Goal: Entertainment & Leisure: Consume media (video, audio)

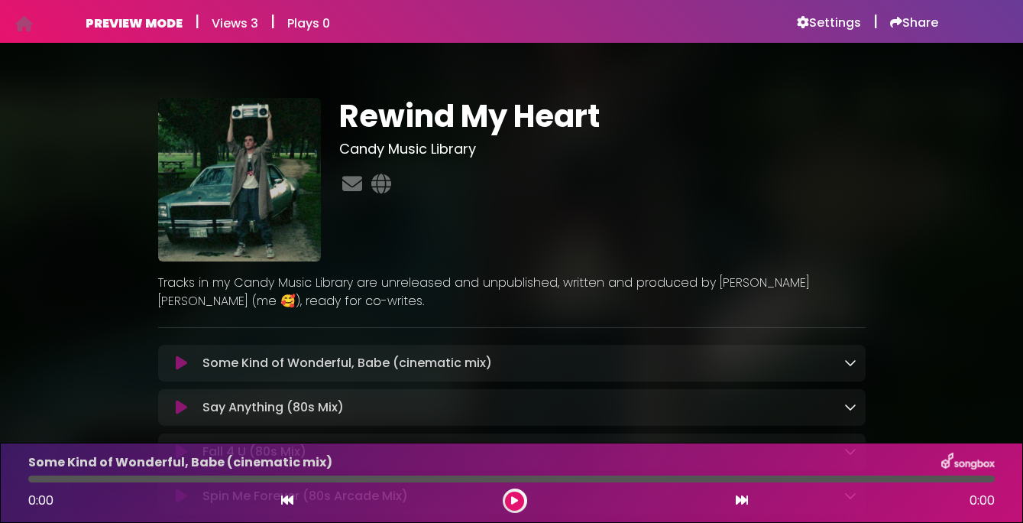
click at [474, 107] on h1 "Rewind My Heart" at bounding box center [602, 116] width 527 height 37
click at [810, 26] on h6 "Settings" at bounding box center [829, 22] width 64 height 15
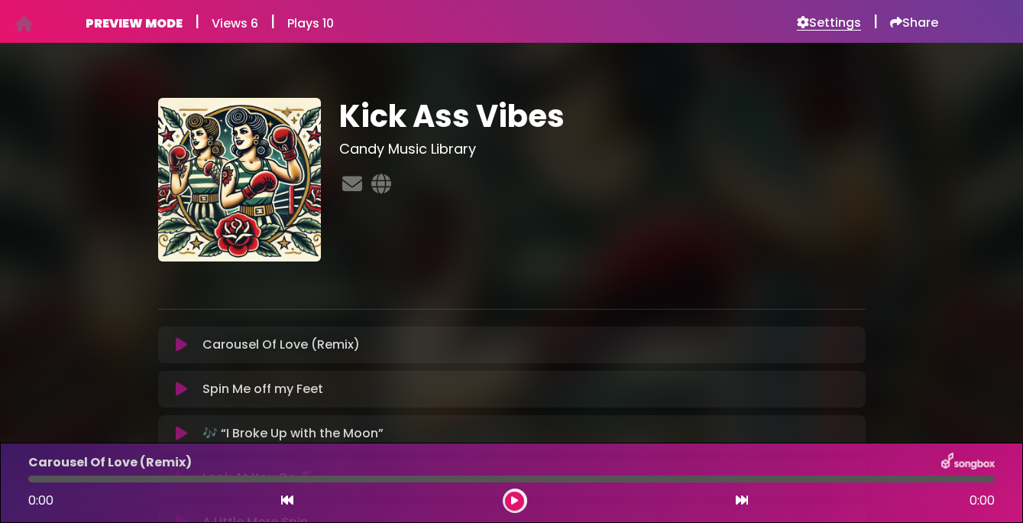
click at [838, 24] on h6 "Settings" at bounding box center [829, 22] width 64 height 15
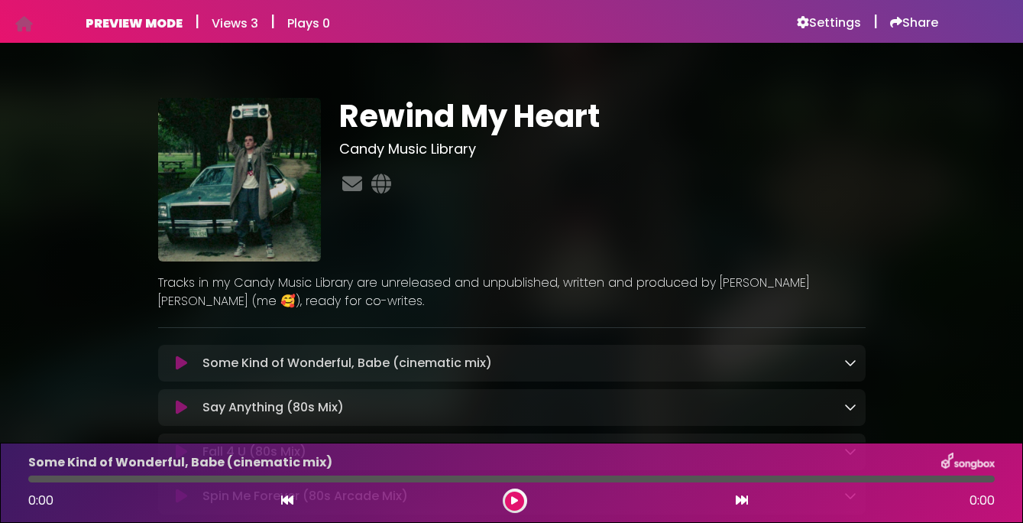
scroll to position [260, 0]
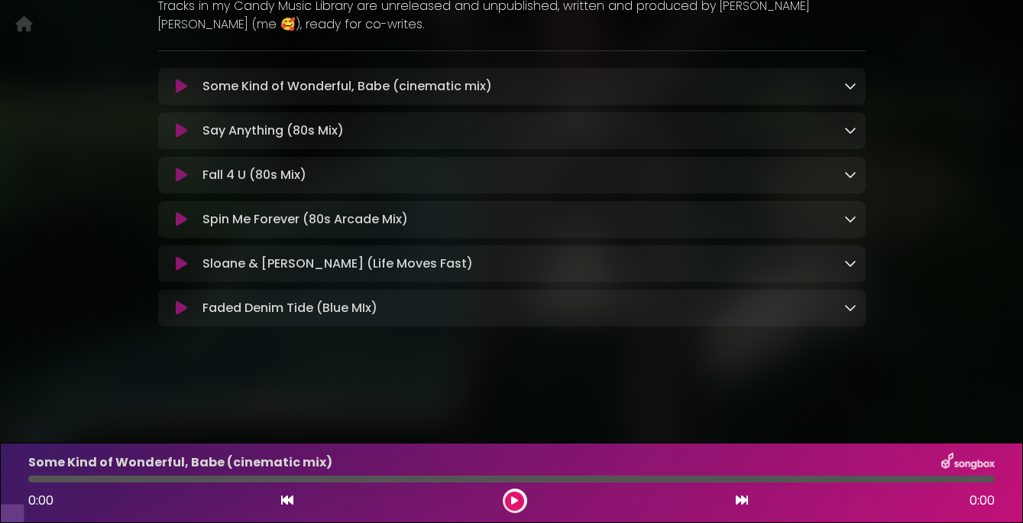
click at [186, 271] on icon at bounding box center [181, 263] width 11 height 15
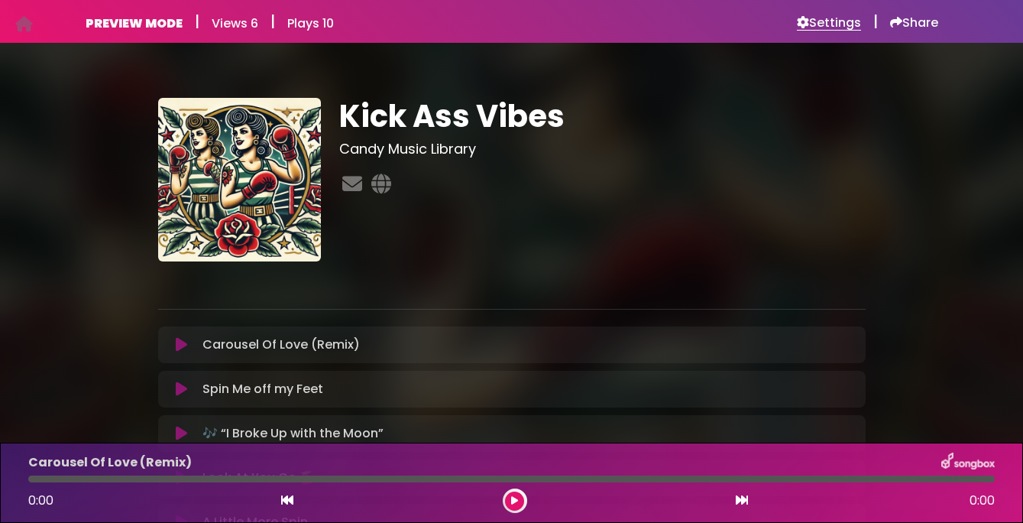
click at [832, 15] on h6 "Settings" at bounding box center [829, 22] width 64 height 15
click at [183, 343] on icon at bounding box center [181, 344] width 11 height 15
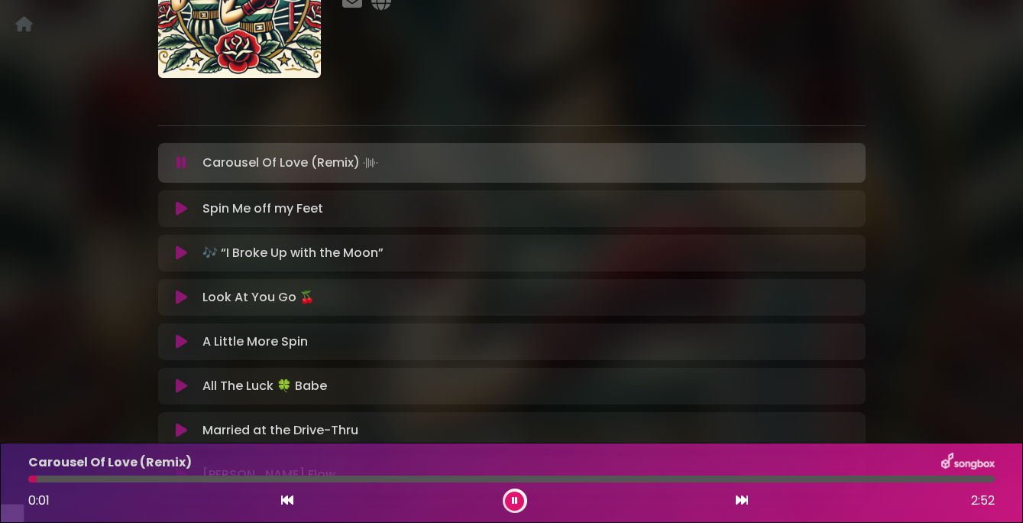
scroll to position [165, 0]
click at [137, 480] on div at bounding box center [511, 478] width 967 height 7
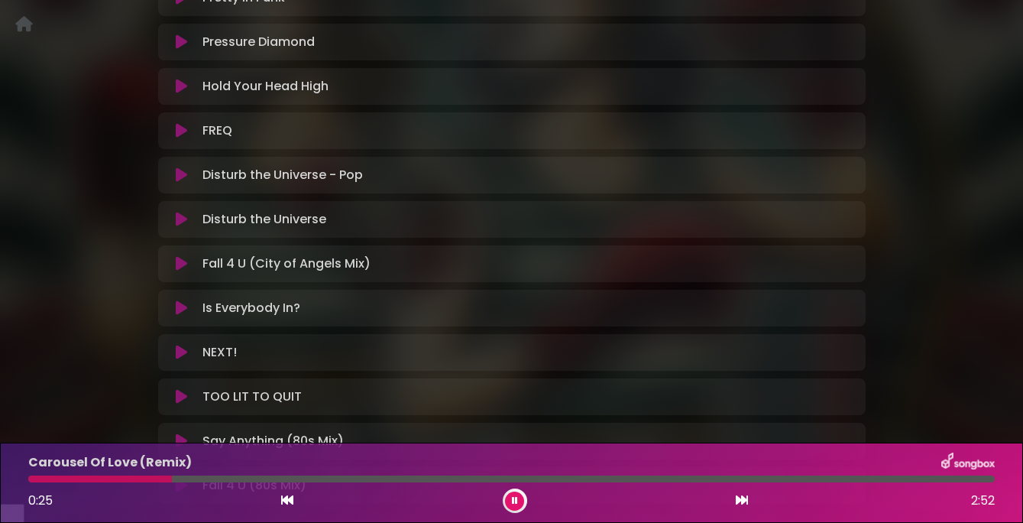
scroll to position [1350, 0]
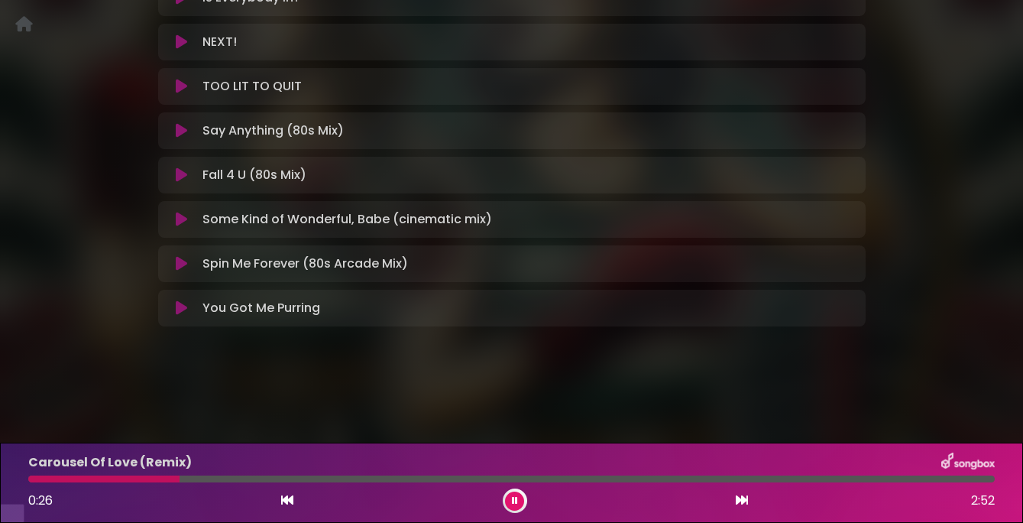
click at [180, 316] on icon at bounding box center [181, 307] width 11 height 15
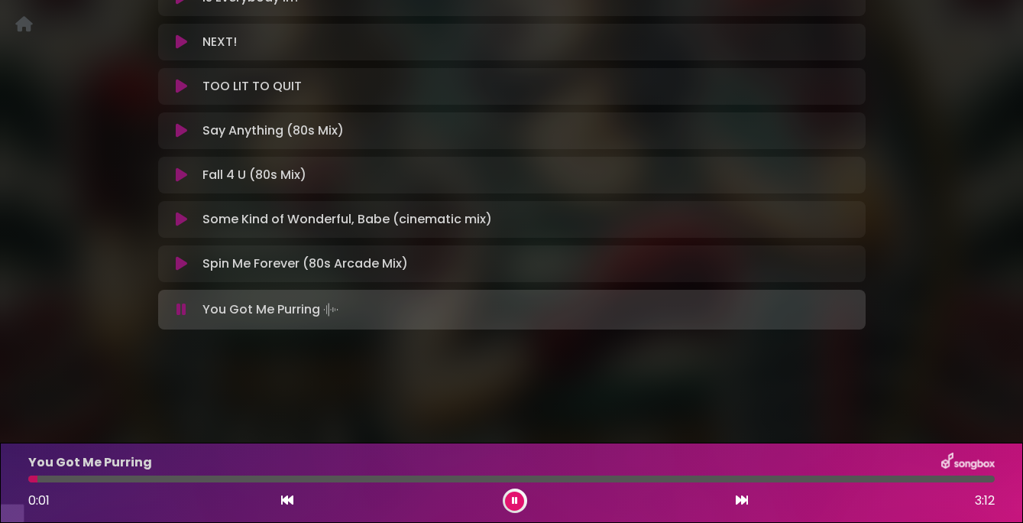
click at [115, 475] on div at bounding box center [511, 478] width 967 height 7
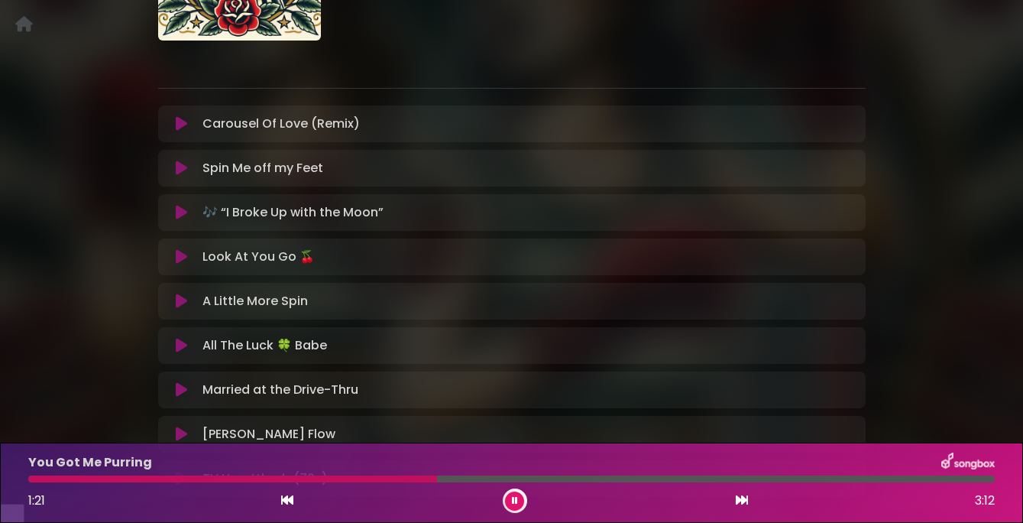
scroll to position [0, 0]
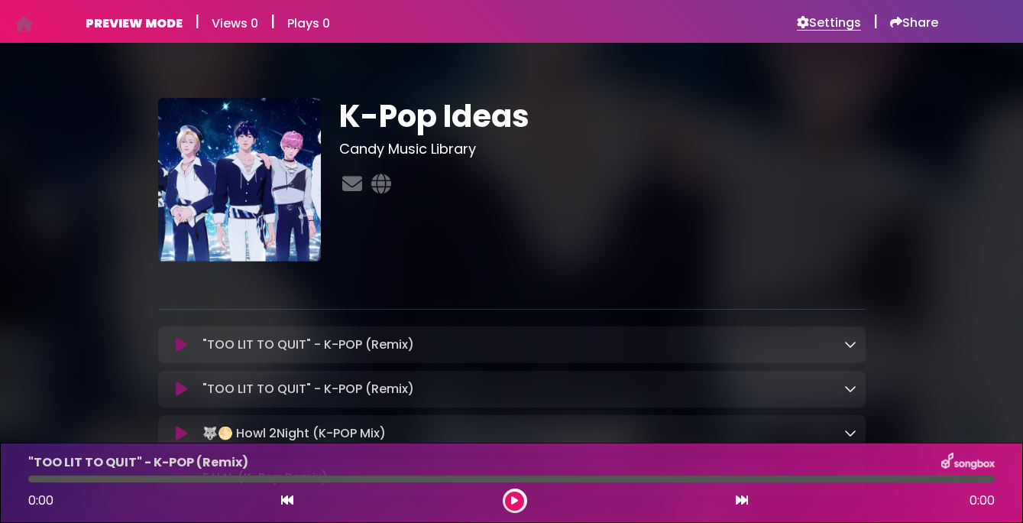
click at [809, 19] on h6 "Settings" at bounding box center [829, 22] width 64 height 15
